Goal: Find specific page/section: Find specific page/section

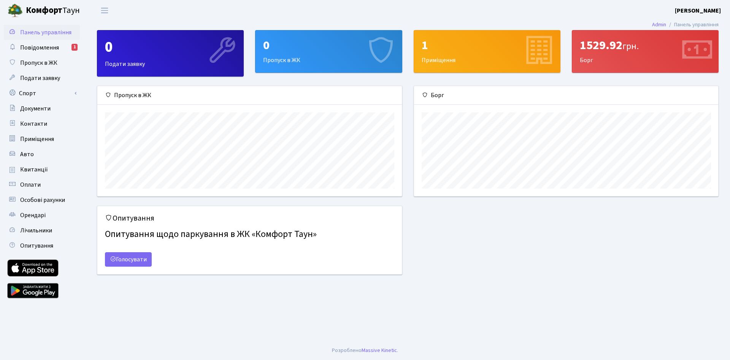
scroll to position [110, 304]
click at [43, 51] on span "Повідомлення" at bounding box center [39, 47] width 39 height 8
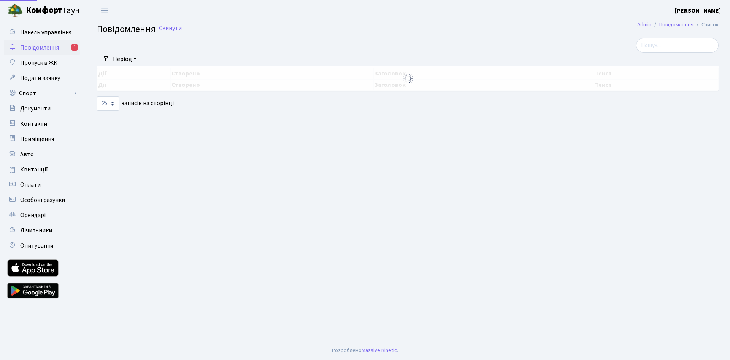
select select "25"
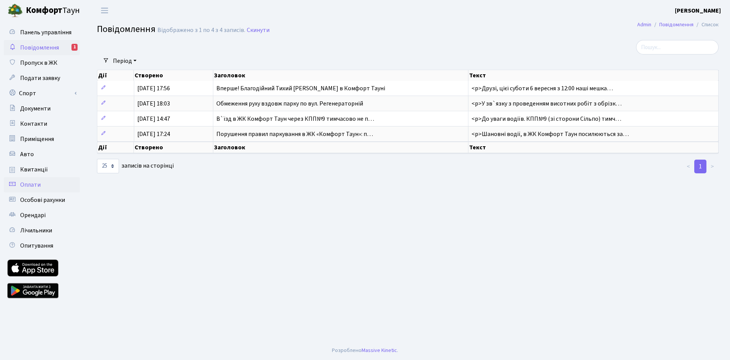
click at [56, 191] on link "Оплати" at bounding box center [42, 184] width 76 height 15
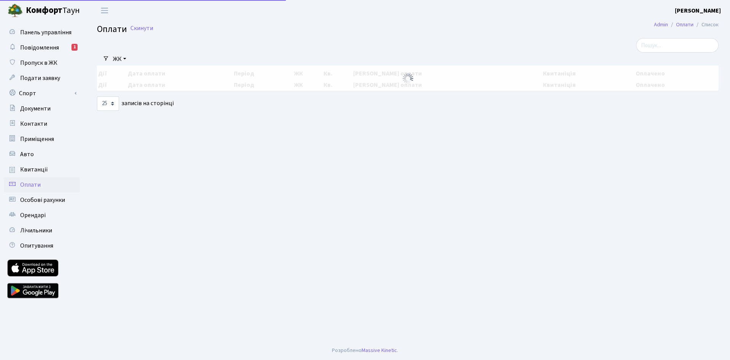
select select "25"
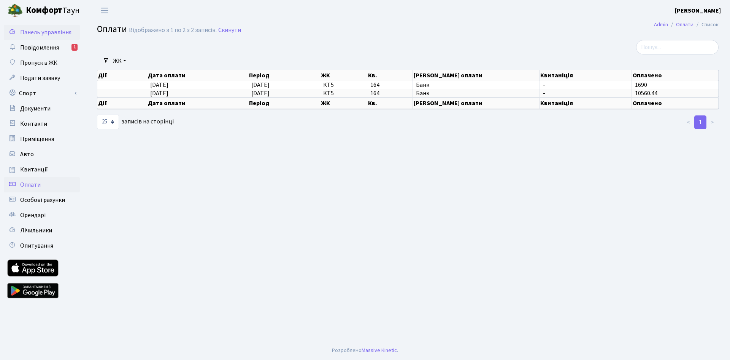
click at [34, 33] on span "Панель управління" at bounding box center [45, 32] width 51 height 8
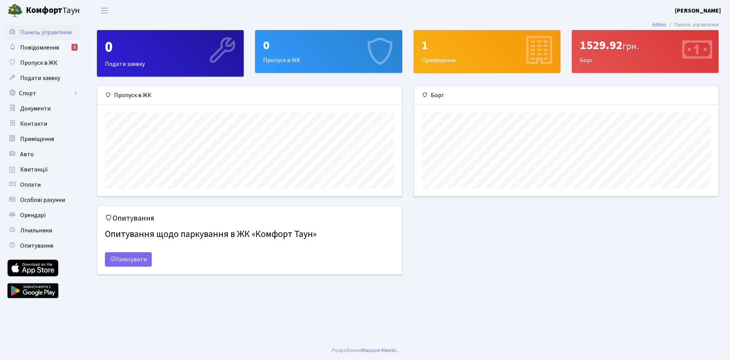
scroll to position [110, 304]
click at [653, 56] on div "1529.92 грн. Борг" at bounding box center [646, 51] width 146 height 42
click at [606, 48] on div "1529.92 грн." at bounding box center [645, 45] width 131 height 14
click at [587, 62] on div "1529.92 грн. Борг" at bounding box center [646, 51] width 146 height 42
click at [585, 46] on div "1529.92 грн." at bounding box center [645, 45] width 131 height 14
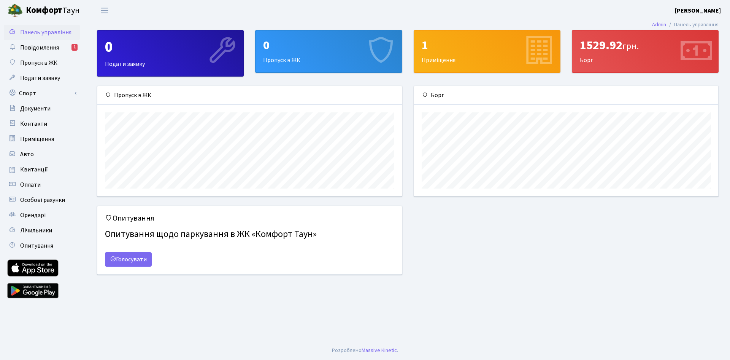
click at [704, 62] on icon at bounding box center [697, 51] width 36 height 36
click at [705, 48] on icon at bounding box center [697, 51] width 36 height 36
click at [587, 47] on div "1529.92 грн." at bounding box center [645, 45] width 131 height 14
click at [54, 174] on link "Квитанції" at bounding box center [42, 169] width 76 height 15
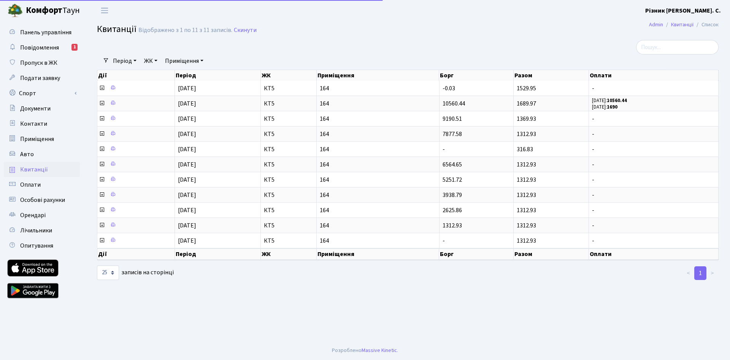
select select "25"
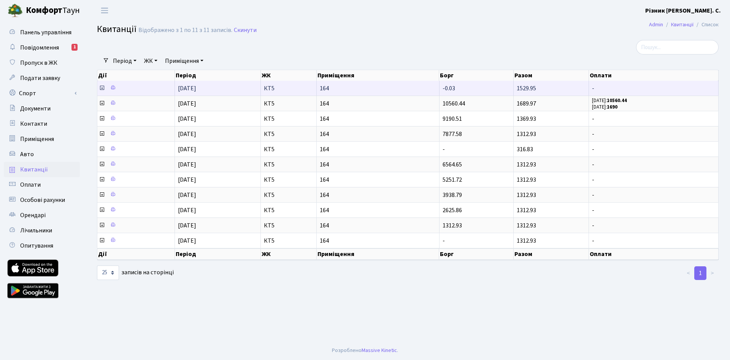
click at [103, 87] on icon at bounding box center [102, 88] width 6 height 6
